Goal: Use online tool/utility: Utilize a website feature to perform a specific function

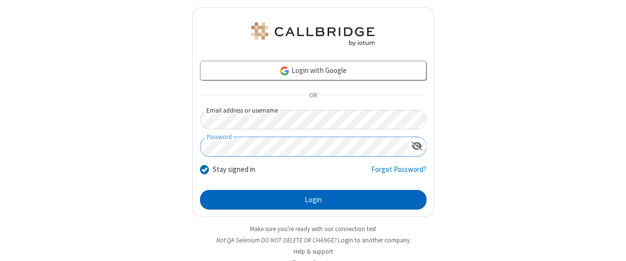
click at [309, 198] on button "Login" at bounding box center [313, 200] width 226 height 20
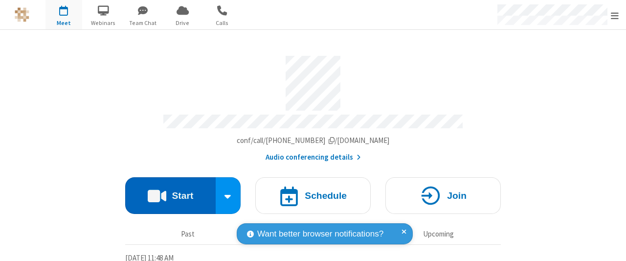
click at [167, 192] on button "Start" at bounding box center [170, 195] width 90 height 37
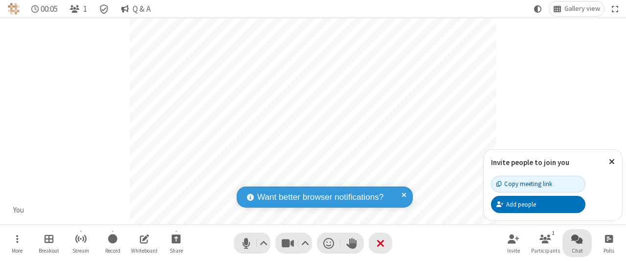
click at [577, 238] on span "Open chat" at bounding box center [577, 238] width 12 height 12
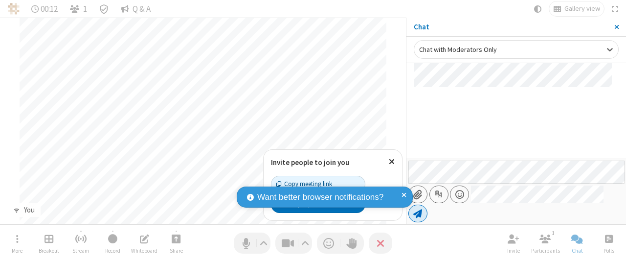
click at [422, 213] on span "Send message" at bounding box center [417, 213] width 9 height 10
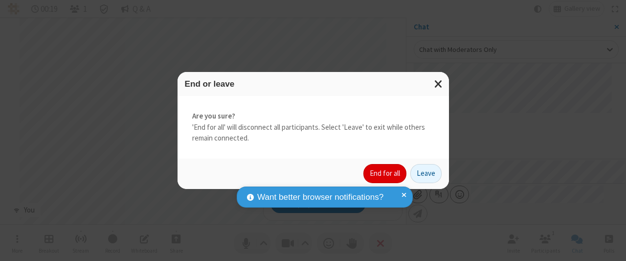
click at [386, 173] on button "End for all" at bounding box center [384, 174] width 43 height 20
